Goal: Task Accomplishment & Management: Manage account settings

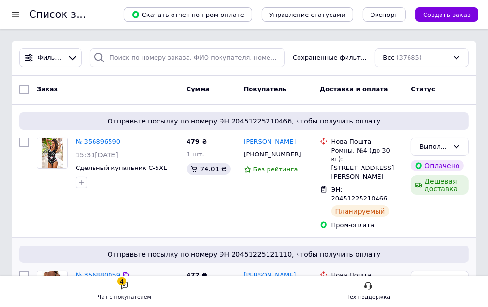
drag, startPoint x: 26, startPoint y: 260, endPoint x: 29, endPoint y: 247, distance: 13.5
click at [26, 271] on input "checkbox" at bounding box center [24, 276] width 10 height 10
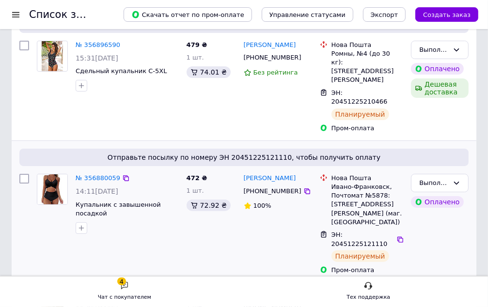
click at [21, 174] on input "checkbox" at bounding box center [24, 179] width 10 height 10
checkbox input "true"
click at [25, 45] on input "checkbox" at bounding box center [24, 46] width 10 height 10
checkbox input "true"
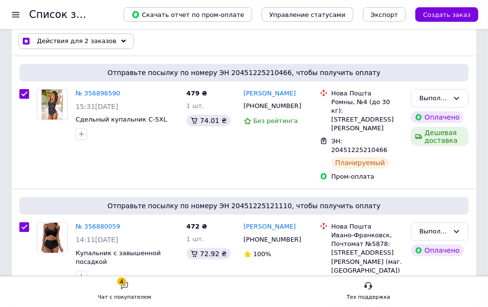
click at [121, 40] on icon at bounding box center [123, 41] width 5 height 5
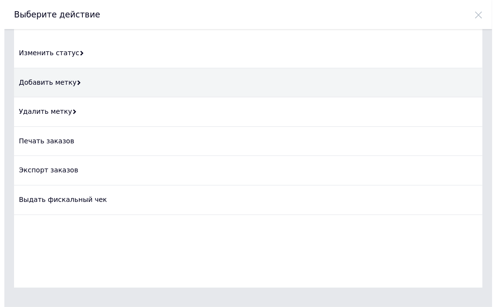
scroll to position [0, 0]
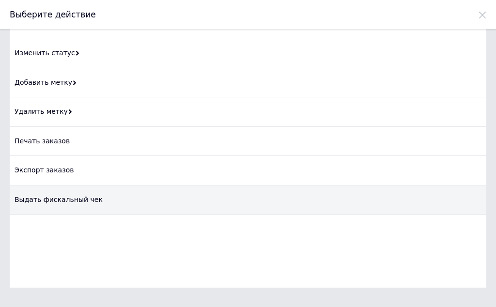
click at [48, 200] on div "Выдать фискальный чек" at bounding box center [248, 201] width 477 height 30
checkbox input "true"
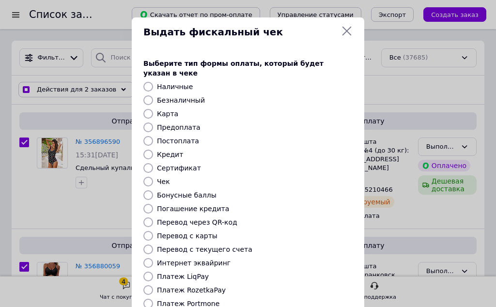
scroll to position [48, 0]
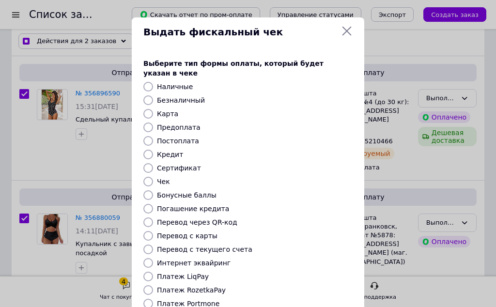
click at [185, 286] on label "Платеж RozetkaPay" at bounding box center [191, 290] width 69 height 8
click at [153, 285] on input "Платеж RozetkaPay" at bounding box center [148, 290] width 10 height 10
radio input "true"
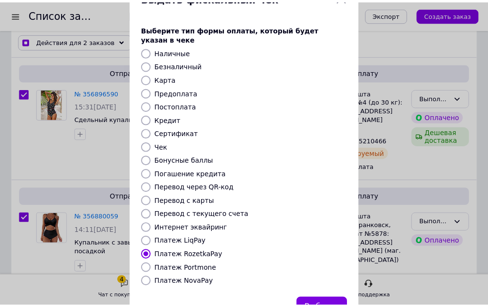
scroll to position [66, 0]
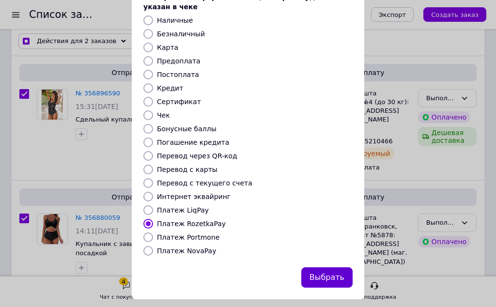
click at [337, 270] on button "Выбрать" at bounding box center [326, 278] width 51 height 21
checkbox input "true"
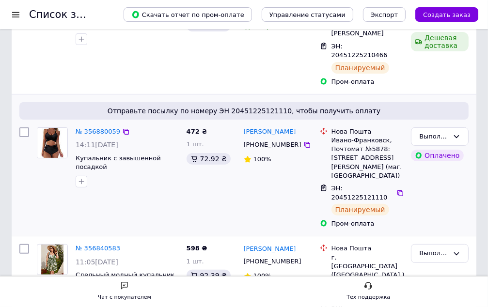
scroll to position [145, 0]
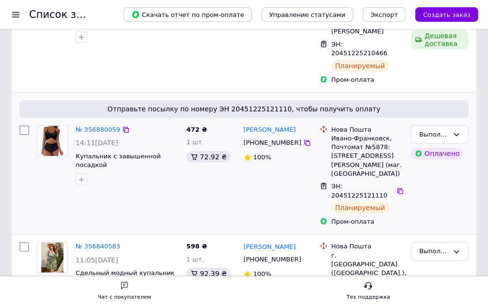
click at [23, 126] on input "checkbox" at bounding box center [24, 131] width 10 height 10
checkbox input "true"
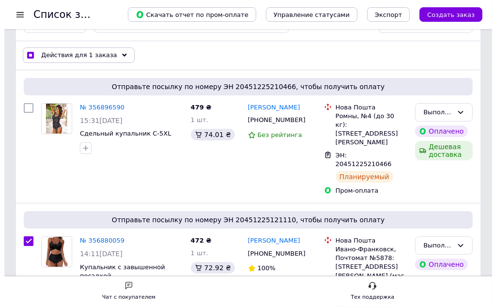
scroll to position [0, 0]
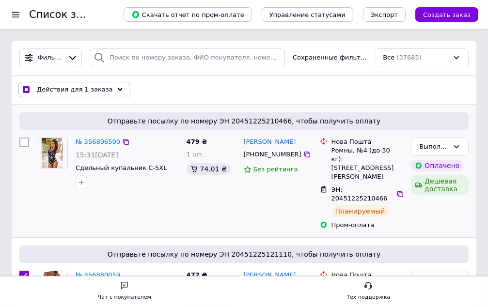
click at [25, 143] on input "checkbox" at bounding box center [24, 143] width 10 height 10
checkbox input "true"
click at [107, 89] on div "Действия для 2 заказов" at bounding box center [75, 90] width 115 height 16
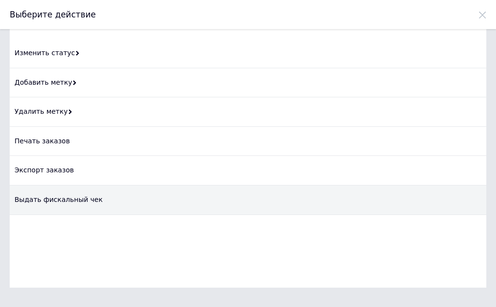
click at [49, 200] on div "Выдать фискальный чек" at bounding box center [248, 201] width 477 height 30
checkbox input "true"
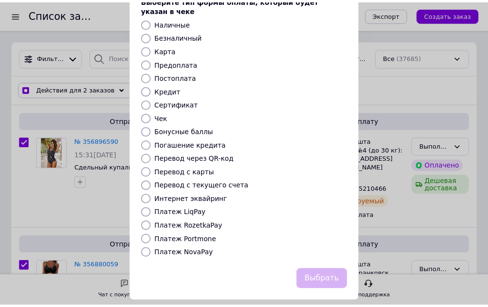
scroll to position [66, 0]
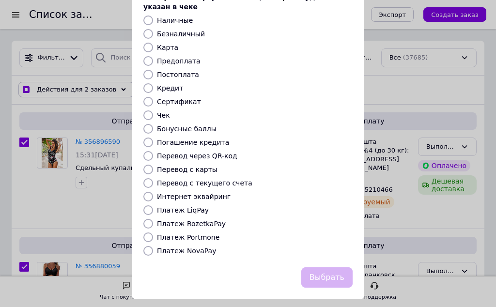
click at [205, 220] on label "Платеж RozetkaPay" at bounding box center [191, 224] width 69 height 8
click at [153, 219] on input "Платеж RozetkaPay" at bounding box center [148, 224] width 10 height 10
radio input "true"
click at [335, 268] on button "Выбрать" at bounding box center [326, 278] width 51 height 21
checkbox input "true"
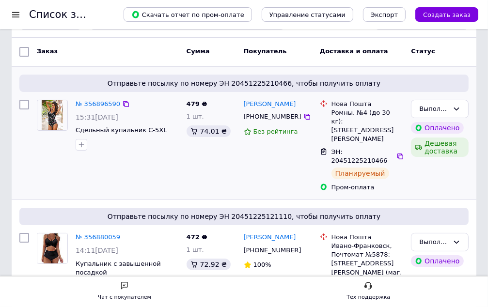
scroll to position [97, 0]
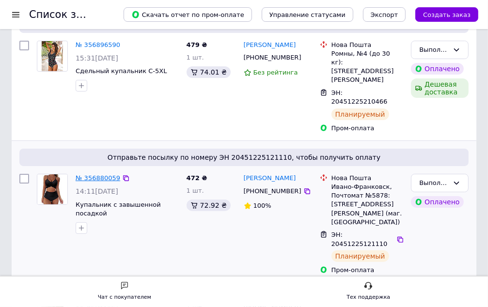
click at [107, 174] on link "№ 356880059" at bounding box center [98, 177] width 45 height 7
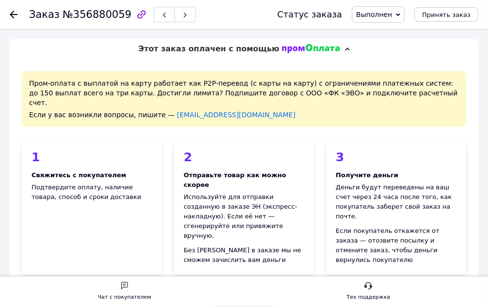
click at [17, 13] on icon at bounding box center [14, 15] width 8 height 8
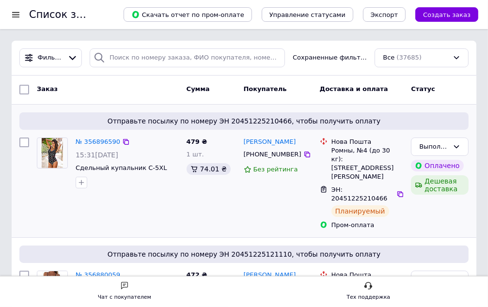
click at [23, 140] on input "checkbox" at bounding box center [24, 143] width 10 height 10
checkbox input "true"
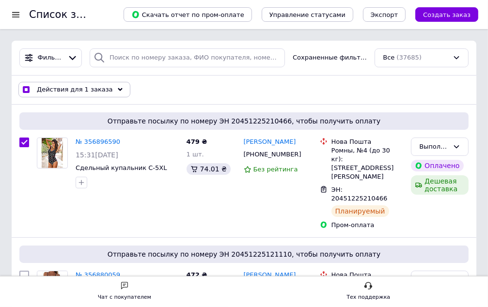
click at [102, 93] on div "Действия для 1 заказа" at bounding box center [74, 90] width 112 height 16
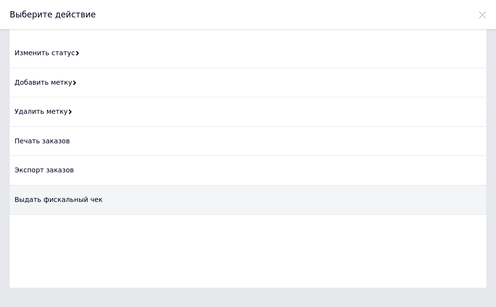
click at [67, 204] on div "Выдать фискальный чек" at bounding box center [248, 201] width 477 height 30
checkbox input "true"
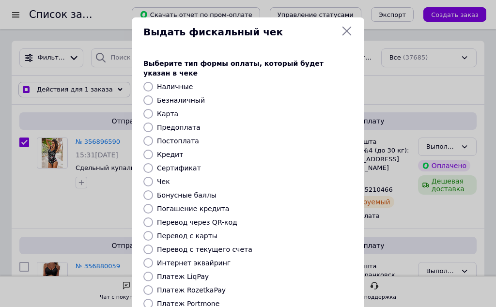
click at [210, 286] on label "Платеж RozetkaPay" at bounding box center [191, 290] width 69 height 8
click at [153, 285] on input "Платеж RozetkaPay" at bounding box center [148, 290] width 10 height 10
radio input "true"
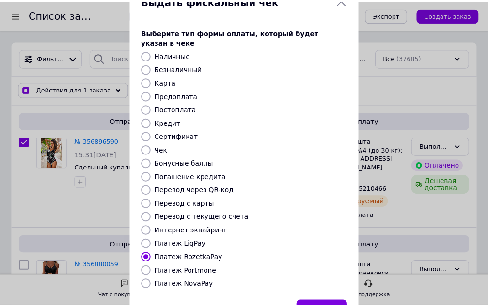
scroll to position [66, 0]
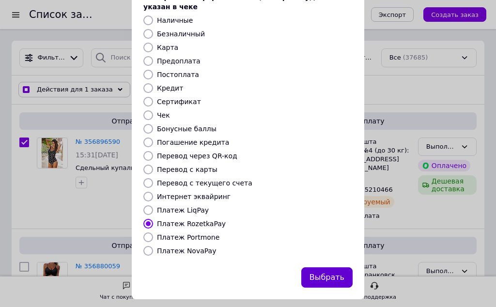
click at [341, 269] on button "Выбрать" at bounding box center [326, 278] width 51 height 21
checkbox input "true"
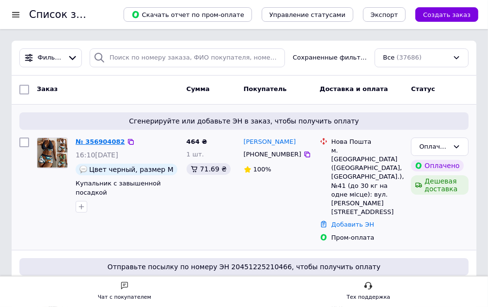
click at [92, 140] on link "№ 356904082" at bounding box center [100, 141] width 49 height 7
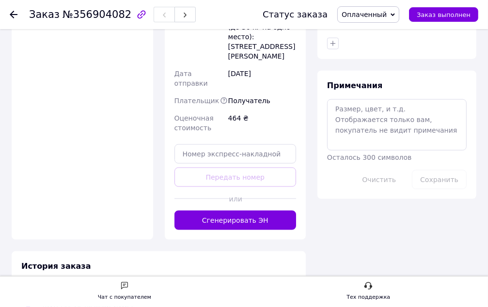
scroll to position [824, 0]
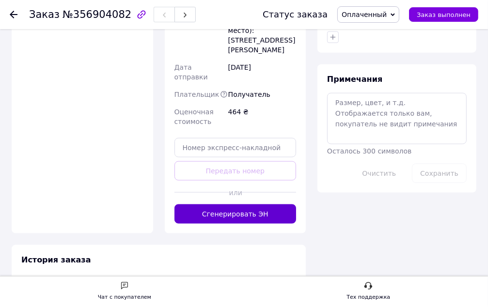
click at [230, 205] on button "Сгенерировать ЭН" at bounding box center [235, 214] width 122 height 19
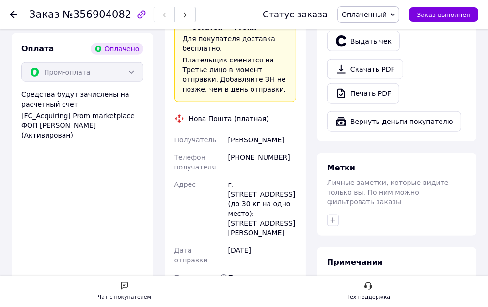
scroll to position [630, 0]
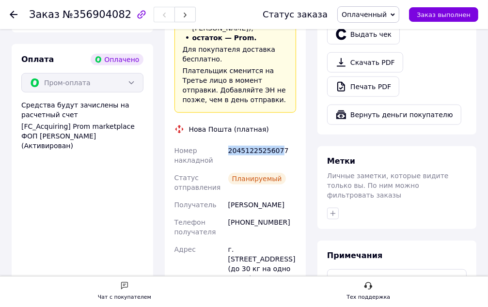
drag, startPoint x: 227, startPoint y: 112, endPoint x: 277, endPoint y: 117, distance: 50.1
click at [277, 142] on div "20451225256077" at bounding box center [262, 155] width 72 height 27
click at [264, 142] on div "20451225256077" at bounding box center [262, 155] width 72 height 27
drag, startPoint x: 227, startPoint y: 111, endPoint x: 283, endPoint y: 111, distance: 55.2
click at [283, 142] on div "20451225256077" at bounding box center [262, 155] width 72 height 27
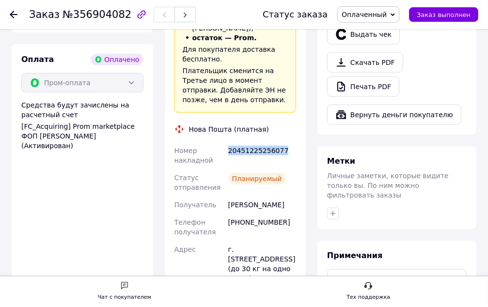
copy div "20451225256077"
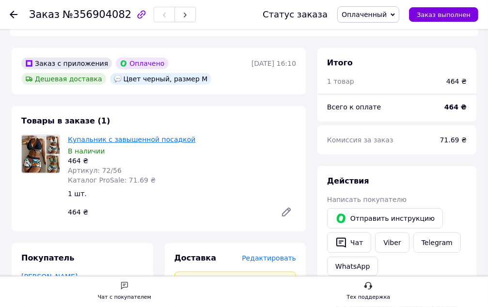
scroll to position [291, 0]
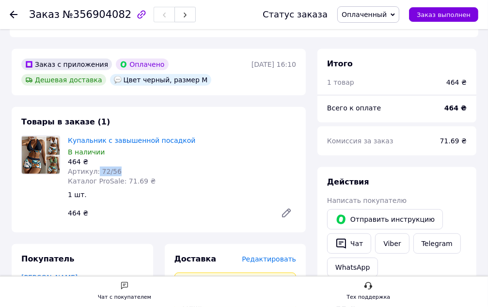
drag, startPoint x: 95, startPoint y: 144, endPoint x: 116, endPoint y: 144, distance: 21.3
click at [116, 167] on div "Артикул: 72/56" at bounding box center [182, 172] width 228 height 10
copy span "72/56"
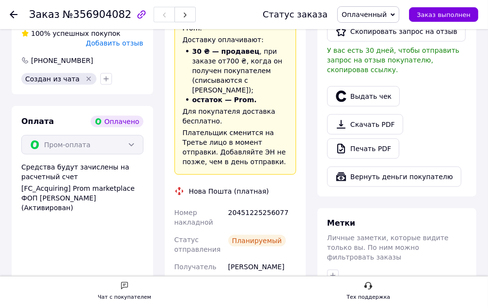
scroll to position [630, 0]
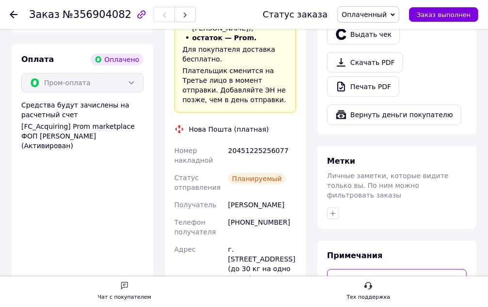
paste textarea "20451225256077 а72/56 черний М ( промоплата 464) О(heart)"
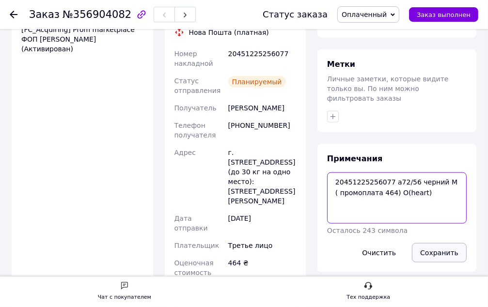
type textarea "20451225256077 а72/56 черний М ( промоплата 464) О(heart)"
click at [442, 243] on button "Сохранить" at bounding box center [439, 252] width 55 height 19
click at [387, 14] on span "Оплаченный" at bounding box center [364, 15] width 45 height 8
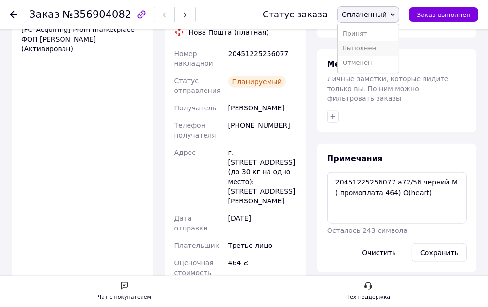
click at [368, 47] on li "Выполнен" at bounding box center [368, 48] width 61 height 15
